Goal: Information Seeking & Learning: Compare options

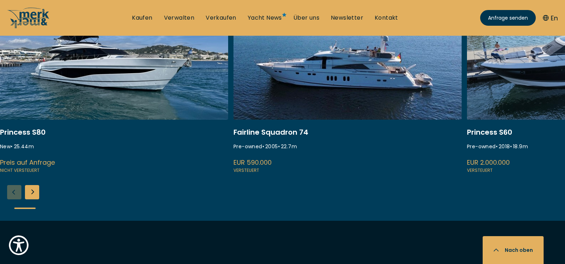
scroll to position [342, 0]
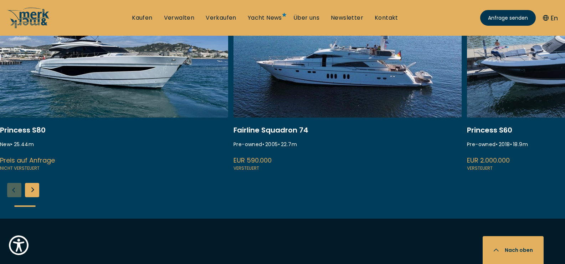
click at [26, 185] on div "Next slide" at bounding box center [32, 190] width 14 height 14
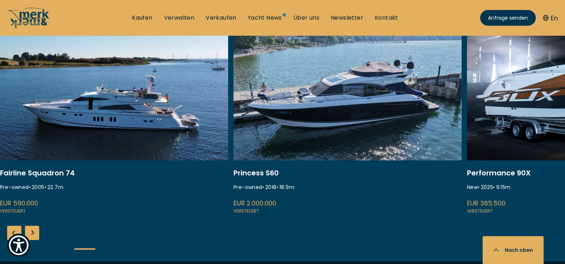
scroll to position [285, 0]
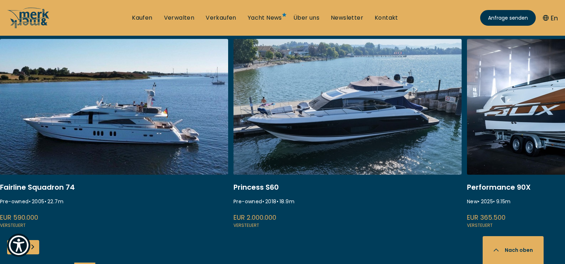
click at [42, 250] on div "Princess S80 New • 25.44 m Preis auf Anfrage Nicht versteuert Fairline Squadron…" at bounding box center [282, 157] width 565 height 236
click at [31, 253] on div "Next slide" at bounding box center [32, 247] width 14 height 14
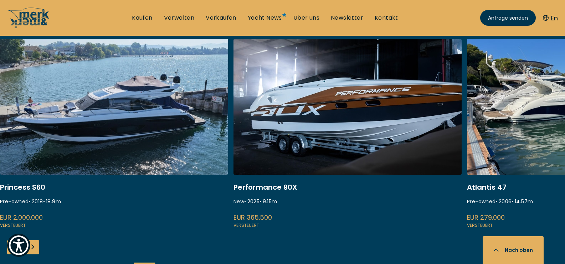
click at [31, 253] on div "Next slide" at bounding box center [32, 247] width 14 height 14
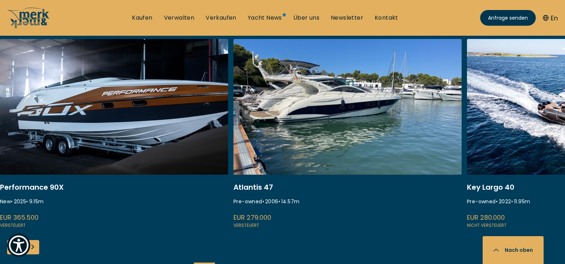
click at [31, 253] on div "Next slide" at bounding box center [32, 247] width 14 height 14
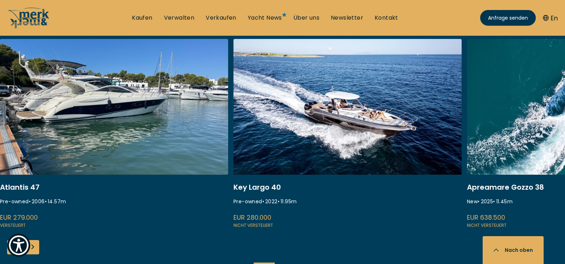
click at [31, 253] on div "Next slide" at bounding box center [32, 247] width 14 height 14
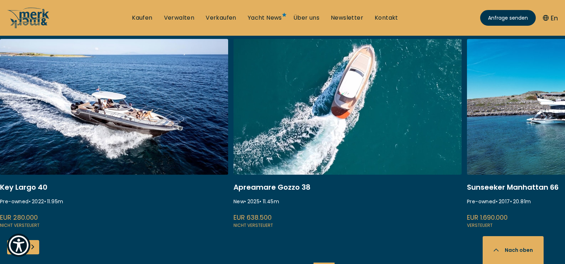
click at [31, 253] on div "Next slide" at bounding box center [32, 247] width 14 height 14
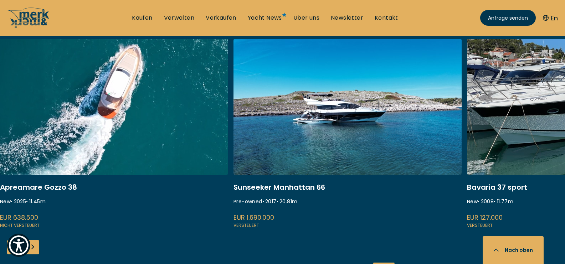
click at [31, 253] on div "Next slide" at bounding box center [32, 247] width 14 height 14
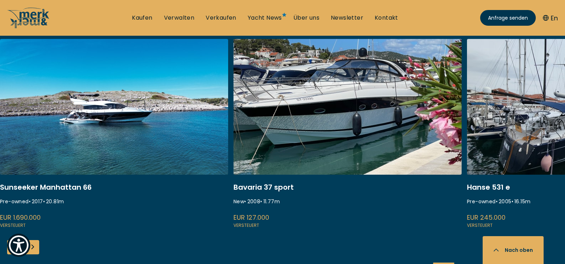
click at [31, 253] on div "Next slide" at bounding box center [32, 247] width 14 height 14
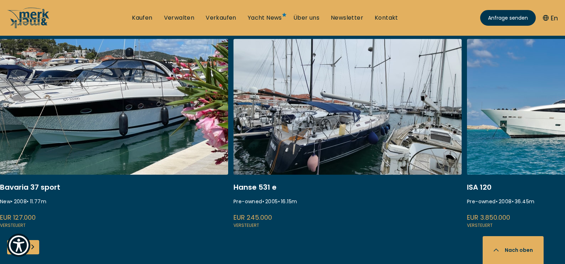
click at [31, 253] on div "Next slide" at bounding box center [32, 247] width 14 height 14
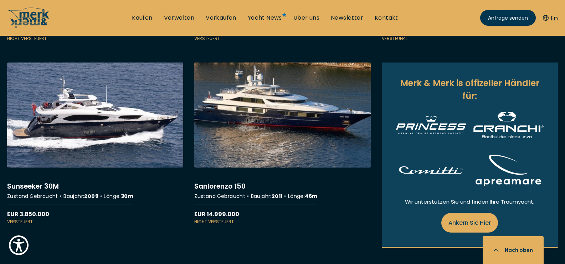
scroll to position [799, 0]
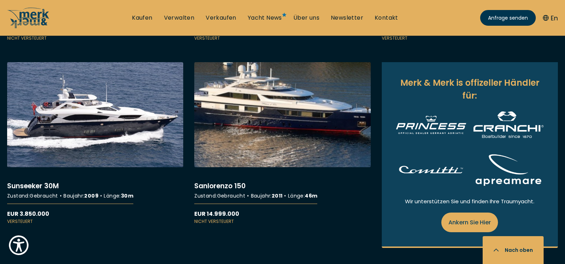
click at [294, 111] on link "More details about Sanlorenzo 150" at bounding box center [282, 143] width 176 height 162
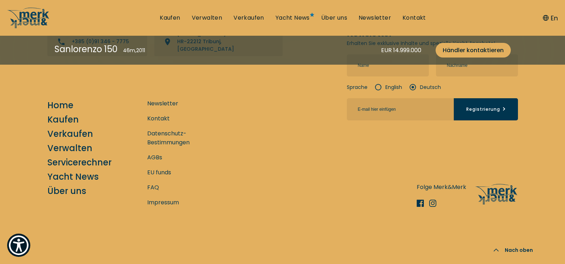
scroll to position [2472, 0]
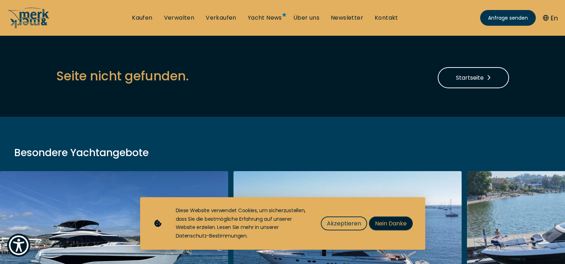
click at [390, 224] on span "Nein Danke" at bounding box center [391, 223] width 32 height 9
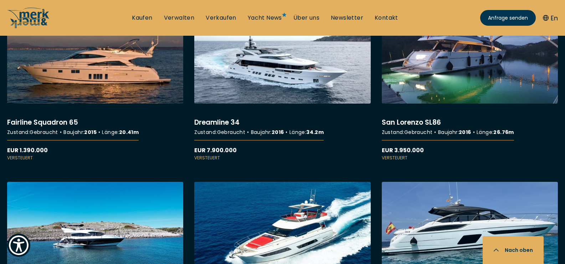
scroll to position [1241, 0]
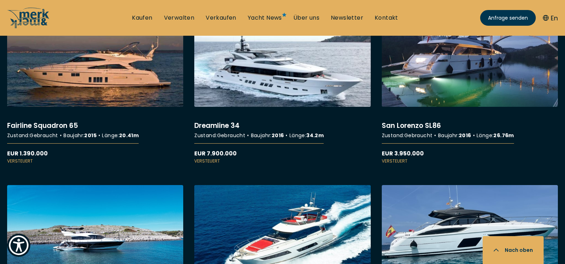
click at [283, 85] on link "More details about Dreamline 34" at bounding box center [282, 83] width 176 height 162
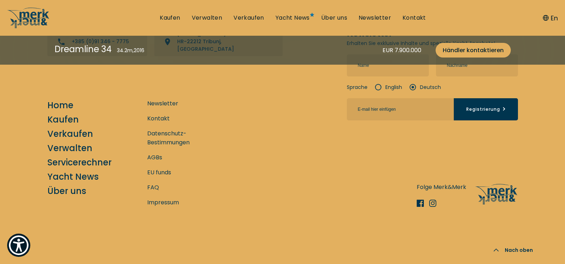
scroll to position [2649, 0]
